Goal: Find specific page/section: Find specific page/section

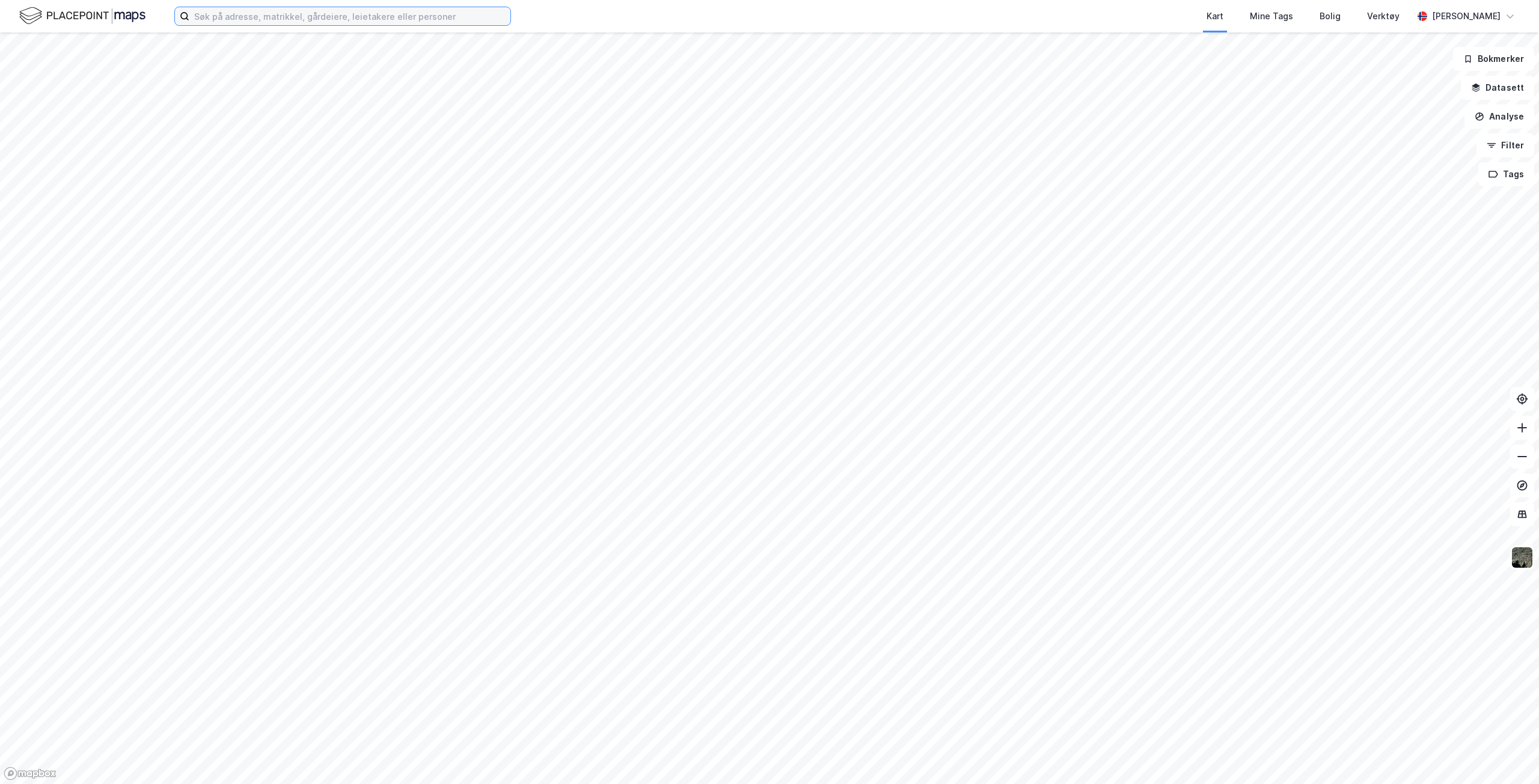
click at [278, 11] on input at bounding box center [350, 16] width 321 height 18
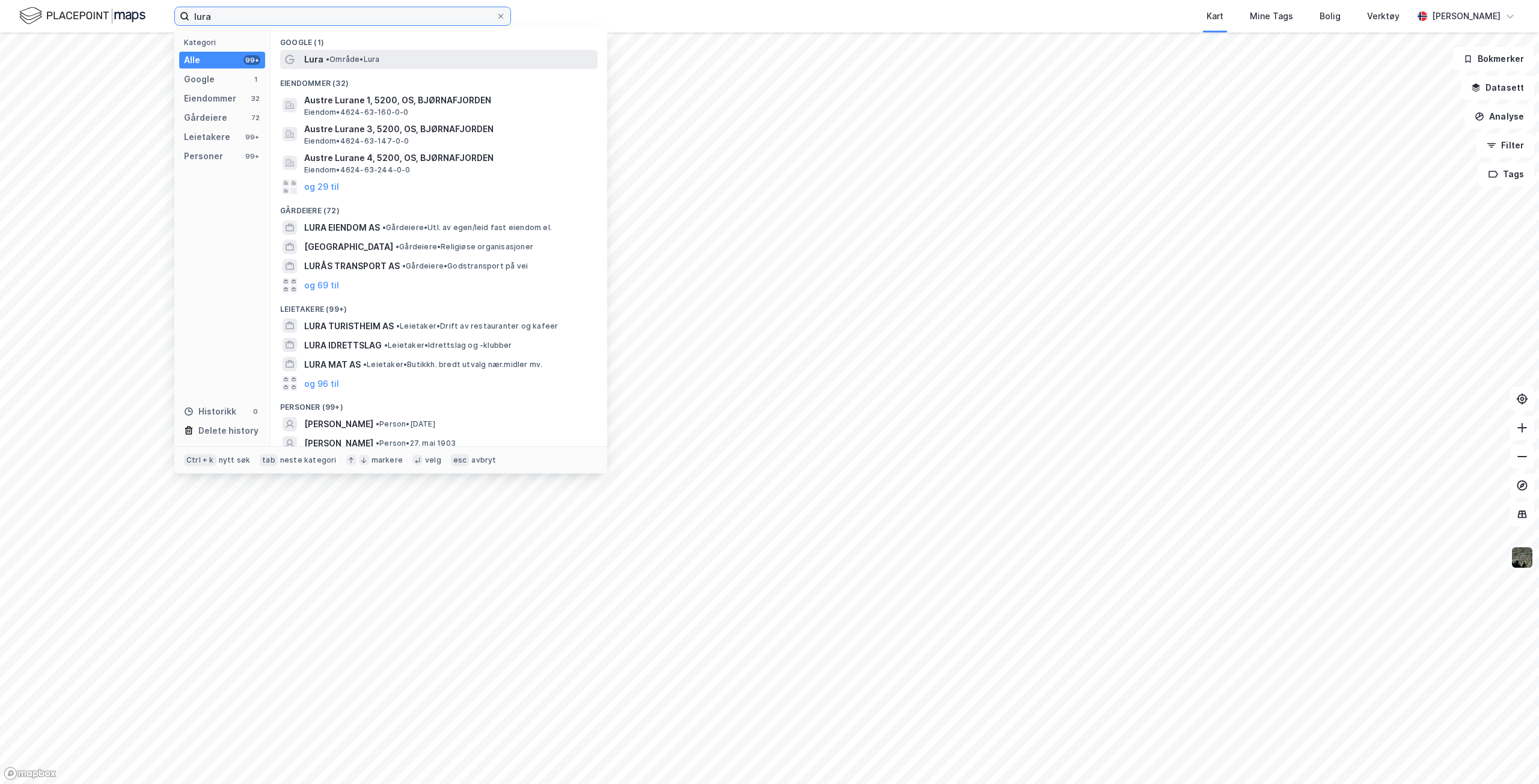
type input "lura"
click at [338, 64] on div "Lura • Område • [GEOGRAPHIC_DATA]" at bounding box center [450, 59] width 291 height 14
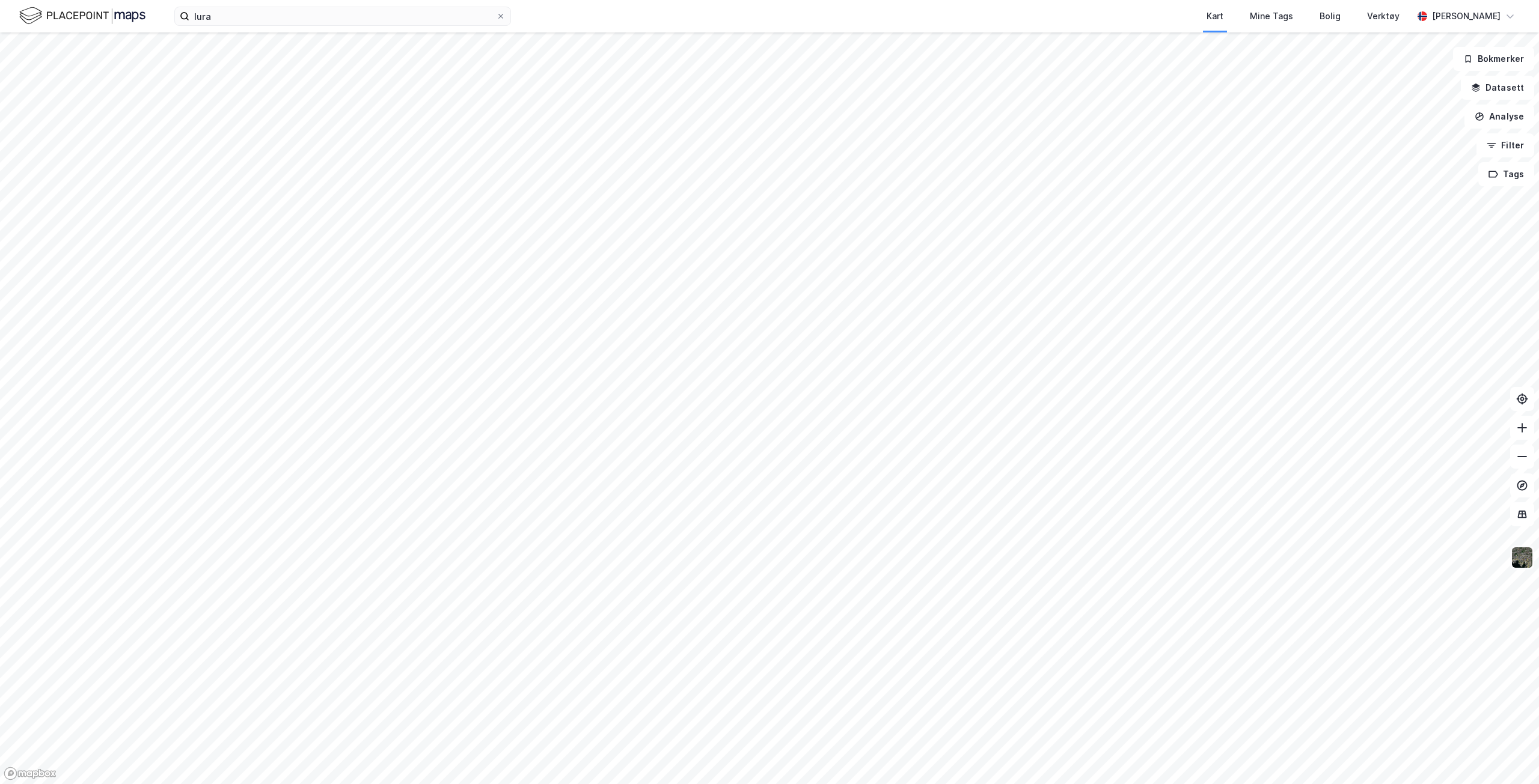
click at [1519, 564] on img at bounding box center [1522, 557] width 23 height 23
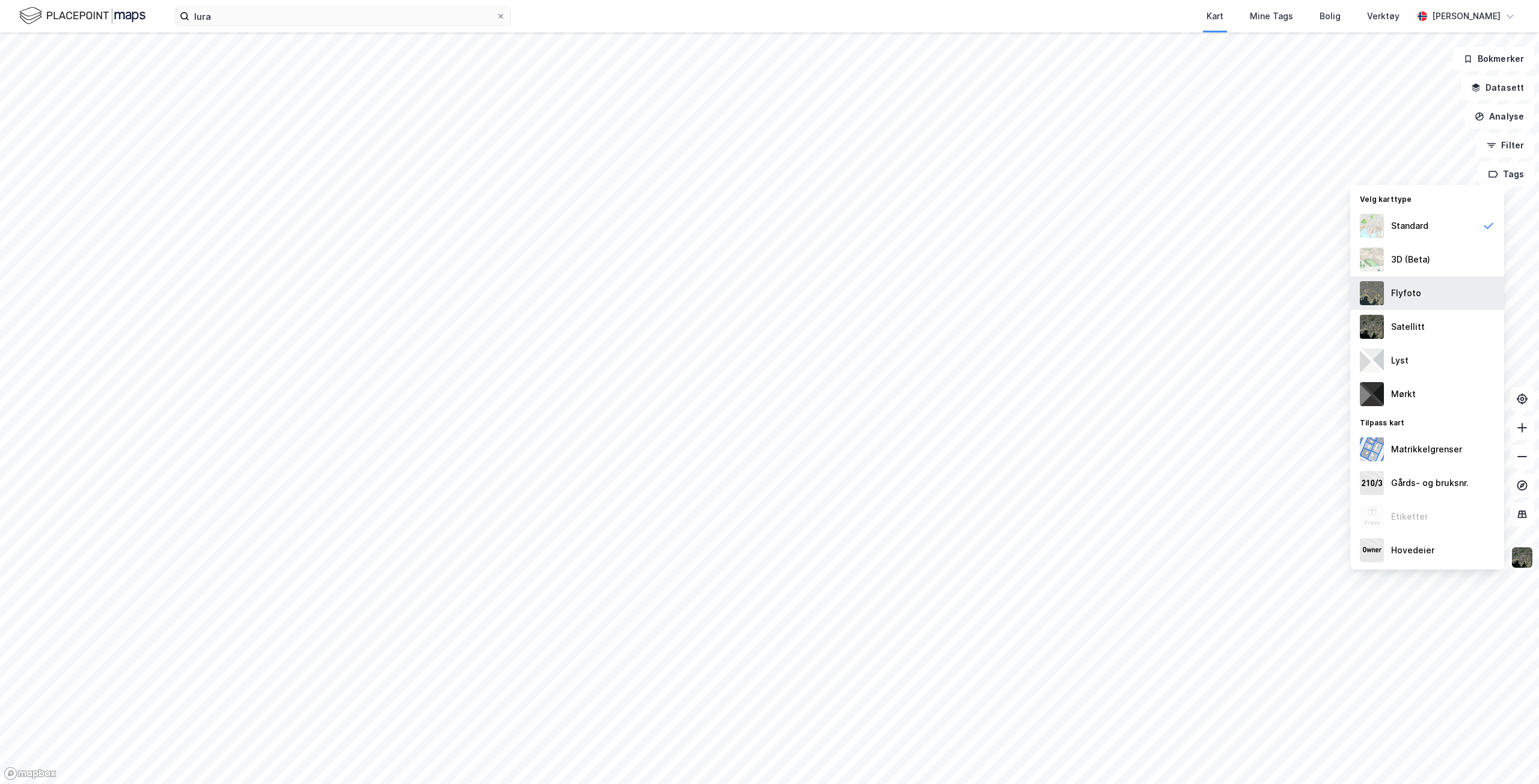
click at [1411, 301] on div "Flyfoto" at bounding box center [1427, 293] width 154 height 34
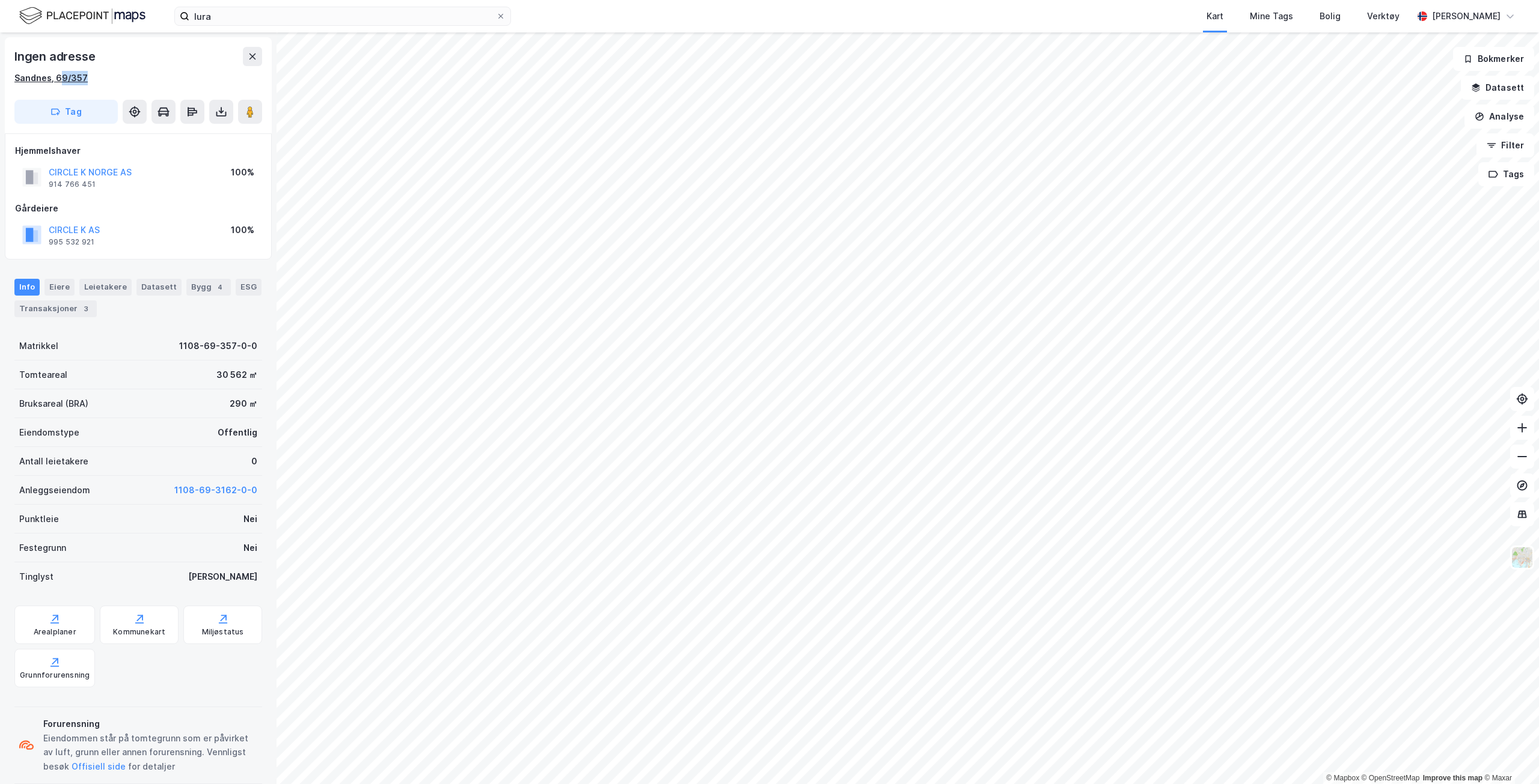
drag, startPoint x: 110, startPoint y: 84, endPoint x: 57, endPoint y: 77, distance: 53.5
click at [57, 77] on div "Sandnes, 69/357" at bounding box center [138, 78] width 248 height 14
click at [57, 77] on div "Sandnes, 69/357" at bounding box center [51, 78] width 73 height 14
